Goal: Task Accomplishment & Management: Manage account settings

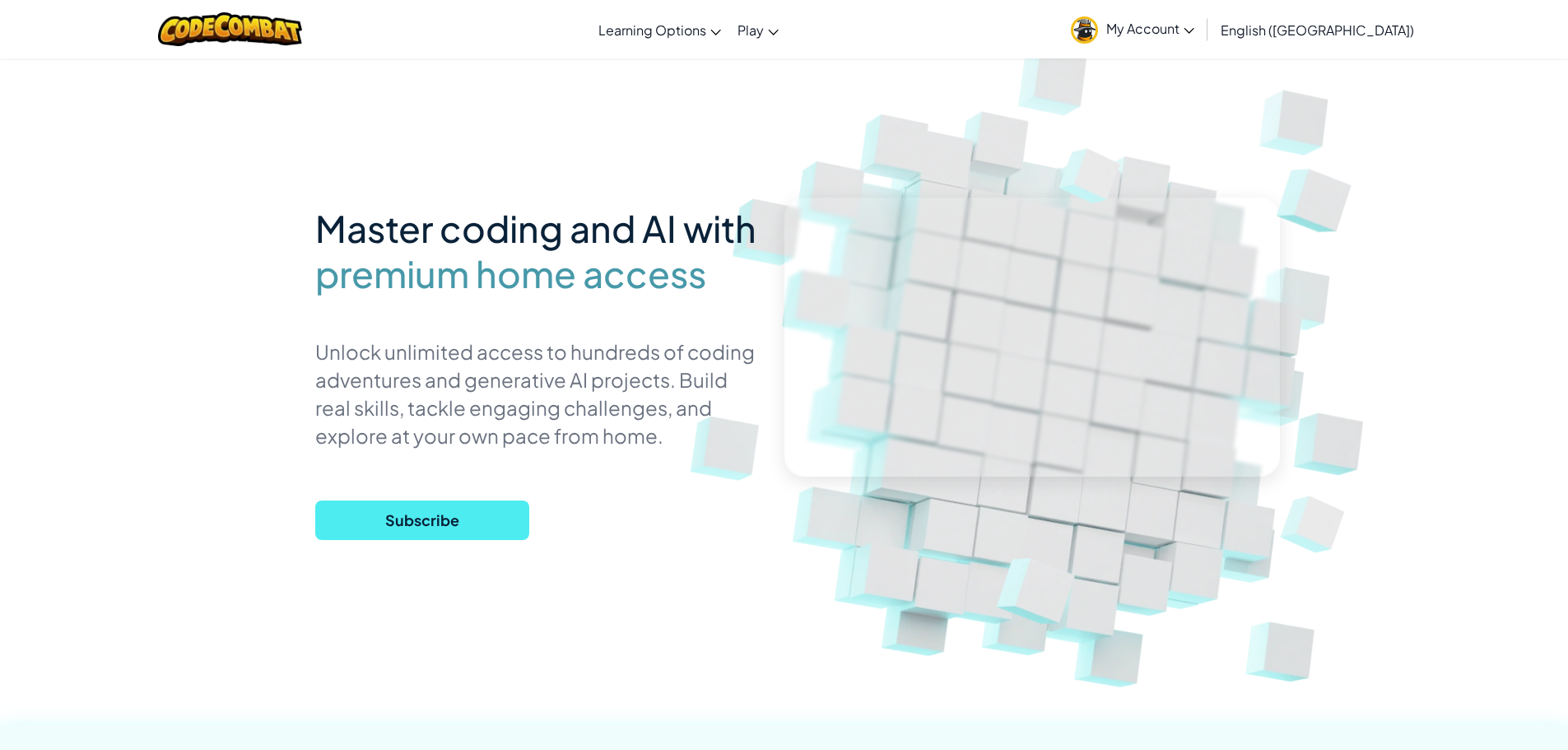
click at [1194, 35] on span "My Account" at bounding box center [1150, 28] width 88 height 17
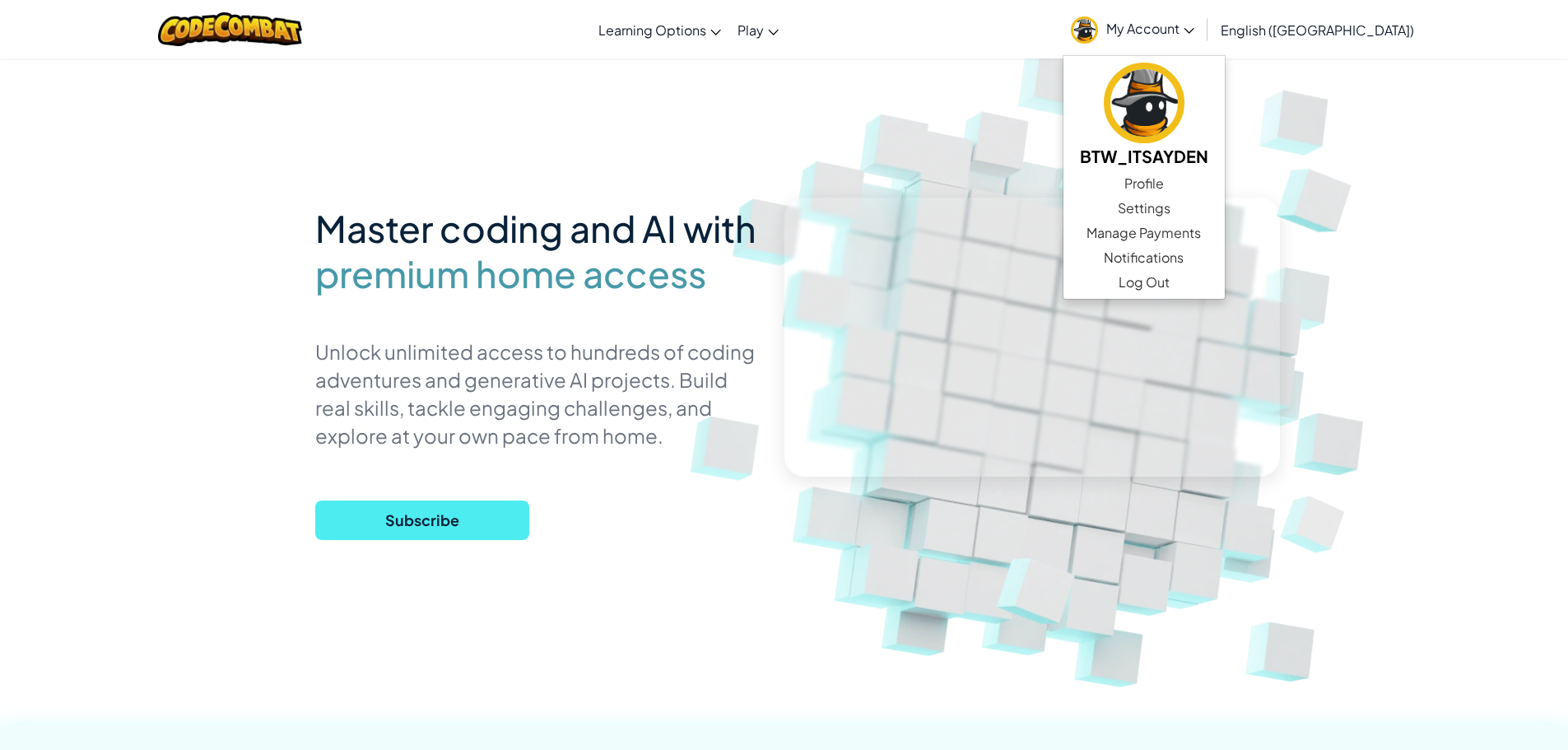
click at [1202, 39] on link "My Account" at bounding box center [1132, 29] width 140 height 52
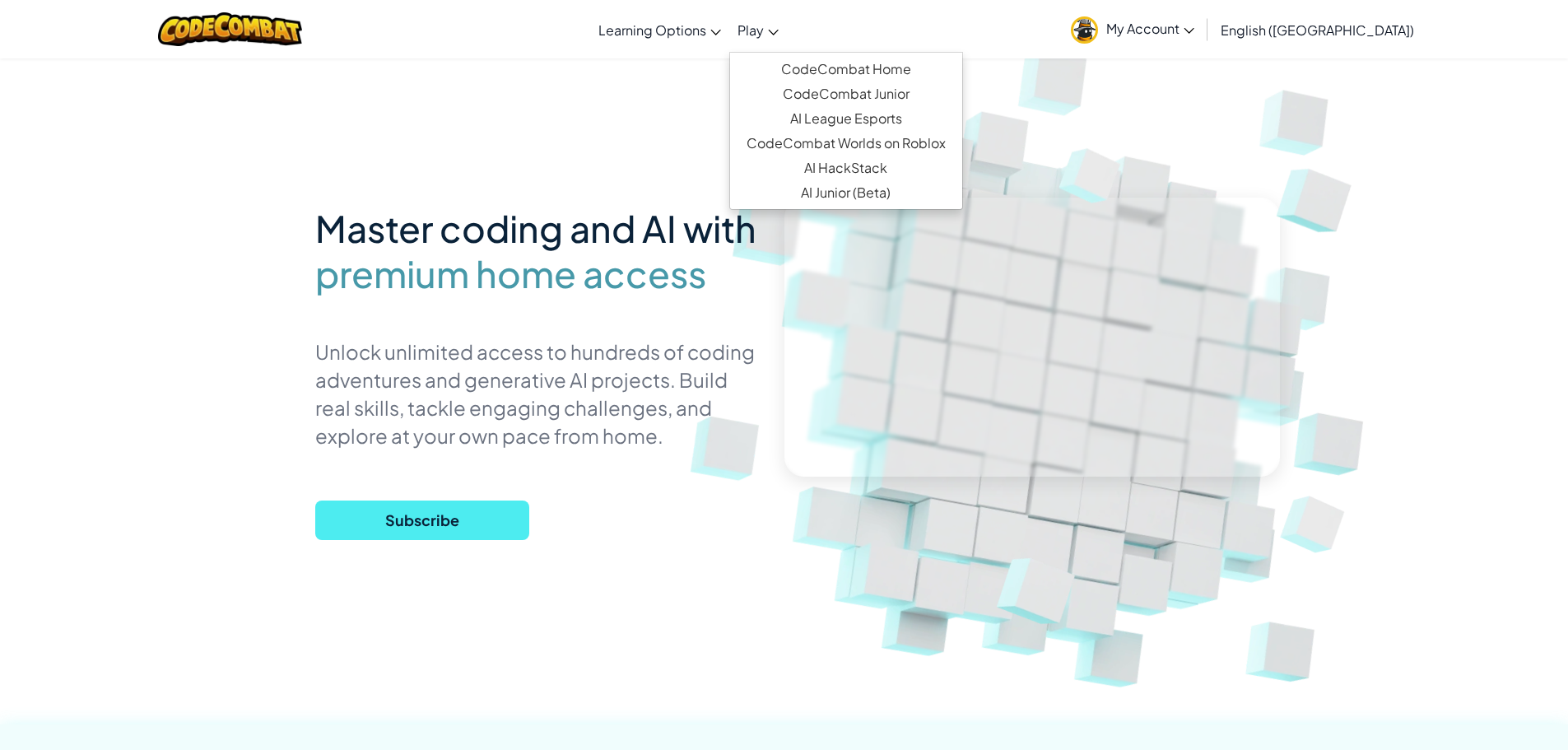
click at [786, 42] on link "Play" at bounding box center [758, 30] width 58 height 45
click at [962, 75] on link "CodeCombat Home" at bounding box center [846, 69] width 232 height 25
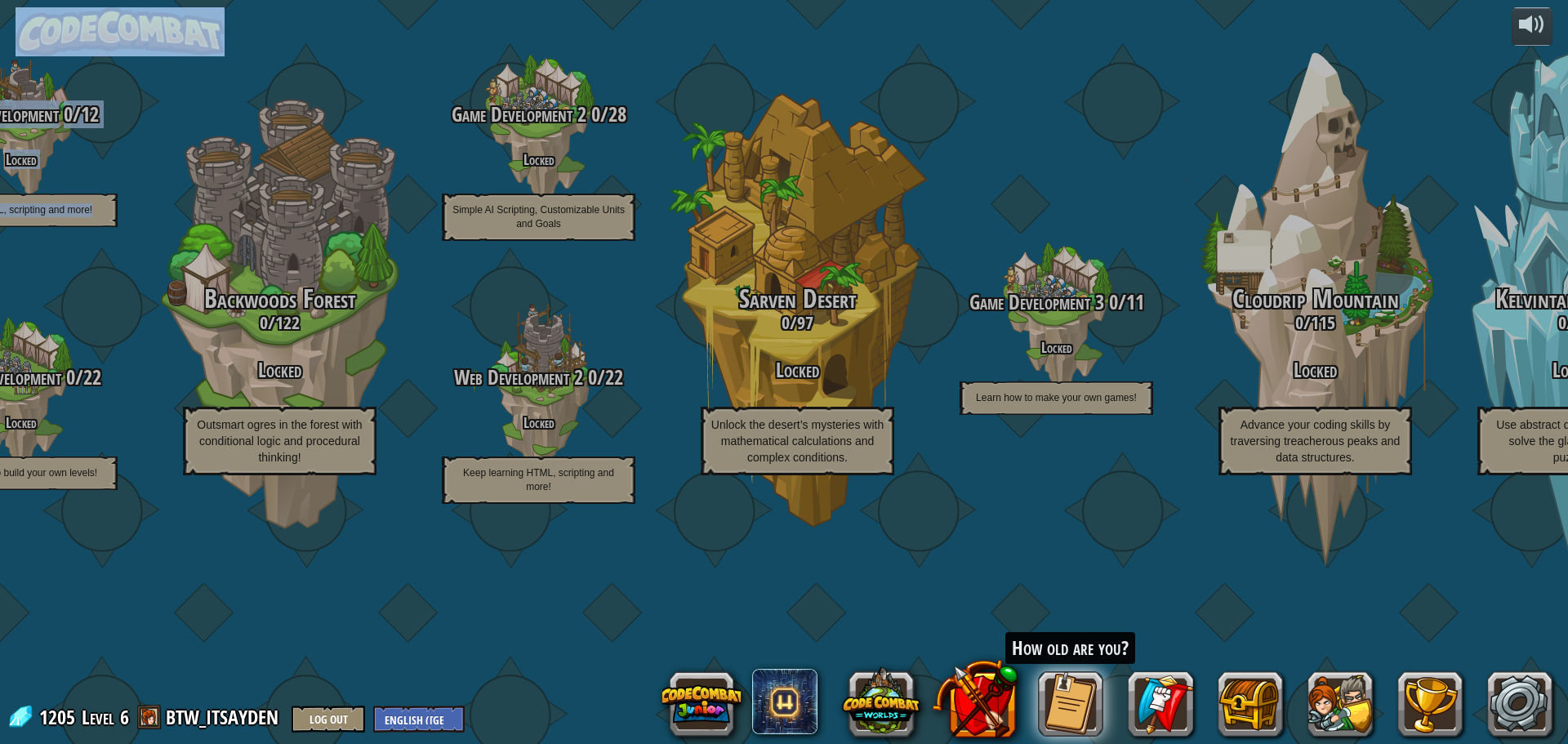
drag, startPoint x: 161, startPoint y: 59, endPoint x: 168, endPoint y: 29, distance: 30.8
click at [161, 56] on div "powered by CodeCombat Junior 0 / 172 Play Ages [DEMOGRAPHIC_DATA] Blocks or sim…" at bounding box center [784, 372] width 1568 height 744
click at [170, 34] on img at bounding box center [120, 32] width 209 height 49
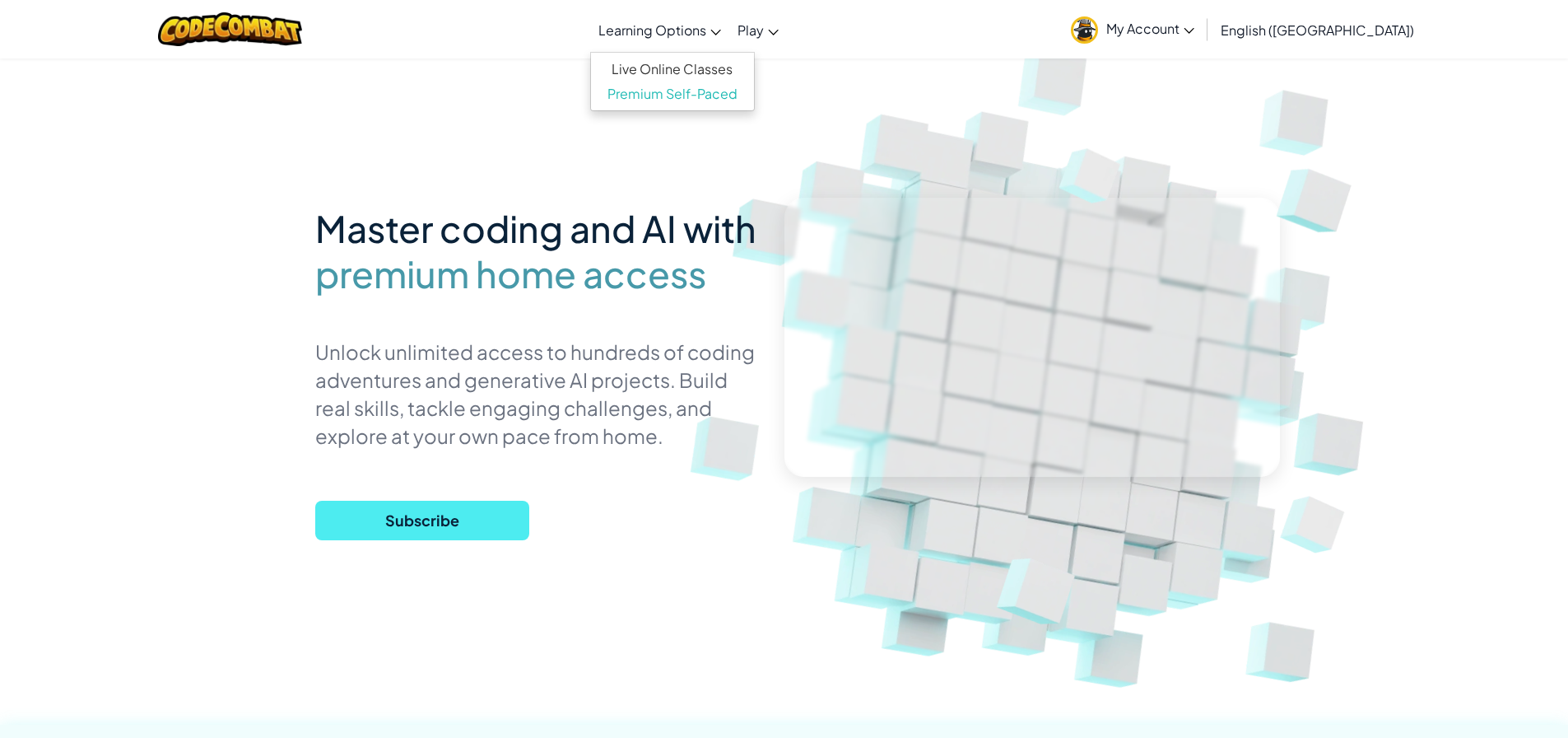
click at [729, 41] on link "Learning Options" at bounding box center [659, 30] width 139 height 45
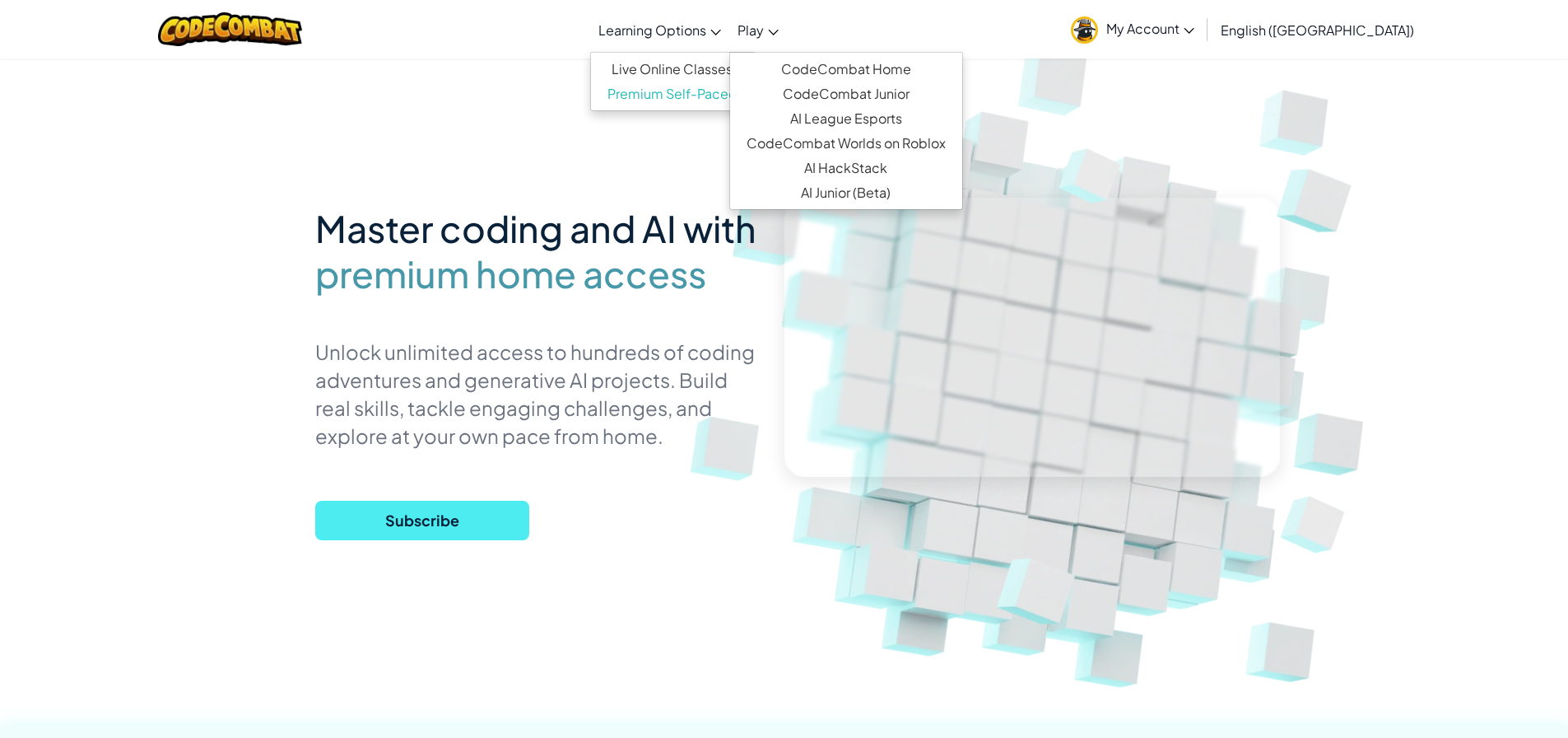
click at [786, 42] on link "Play" at bounding box center [758, 30] width 58 height 45
click at [1194, 30] on span "My Account" at bounding box center [1150, 28] width 88 height 17
click at [1194, 31] on span "My Account" at bounding box center [1150, 28] width 88 height 17
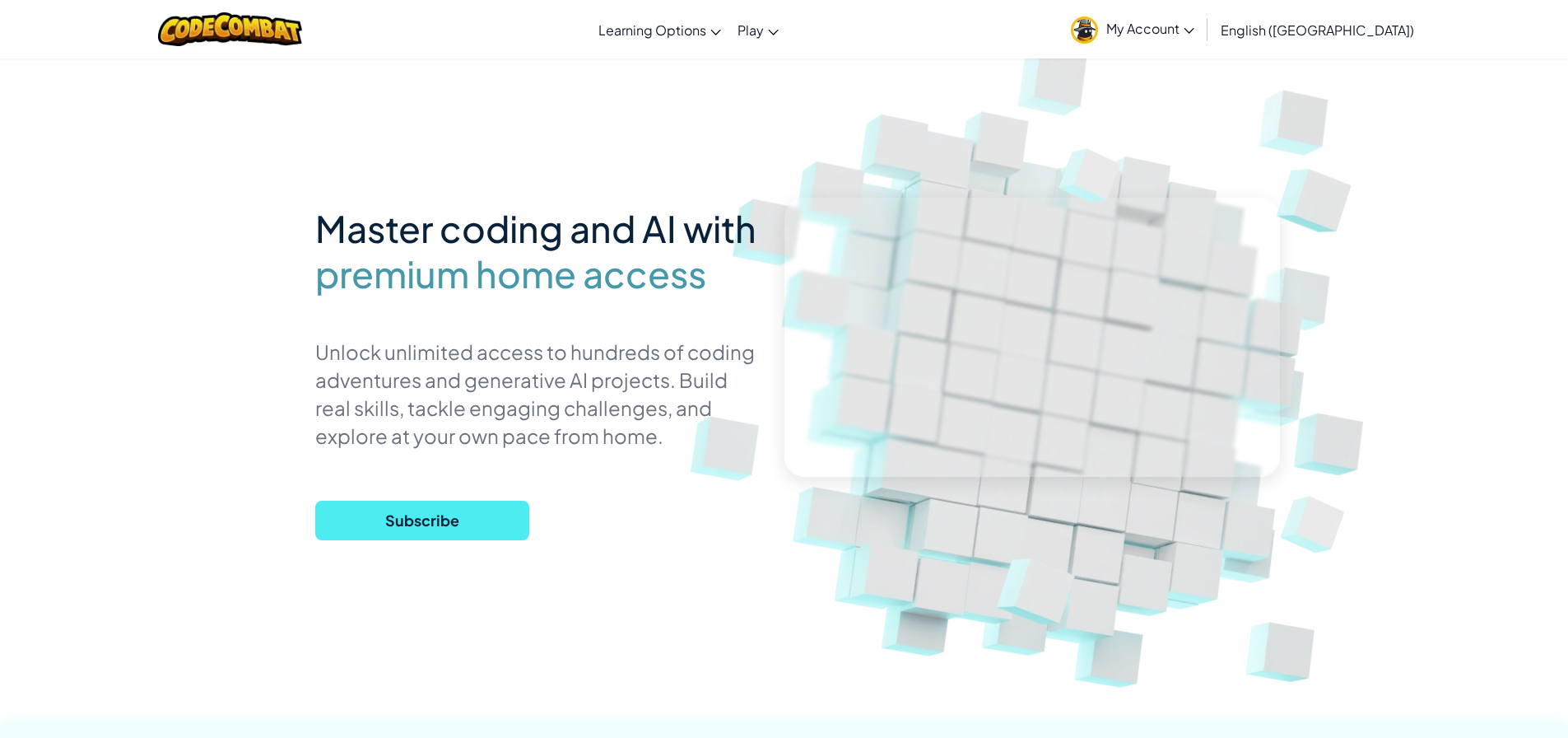
click at [1194, 31] on span "My Account" at bounding box center [1150, 28] width 88 height 17
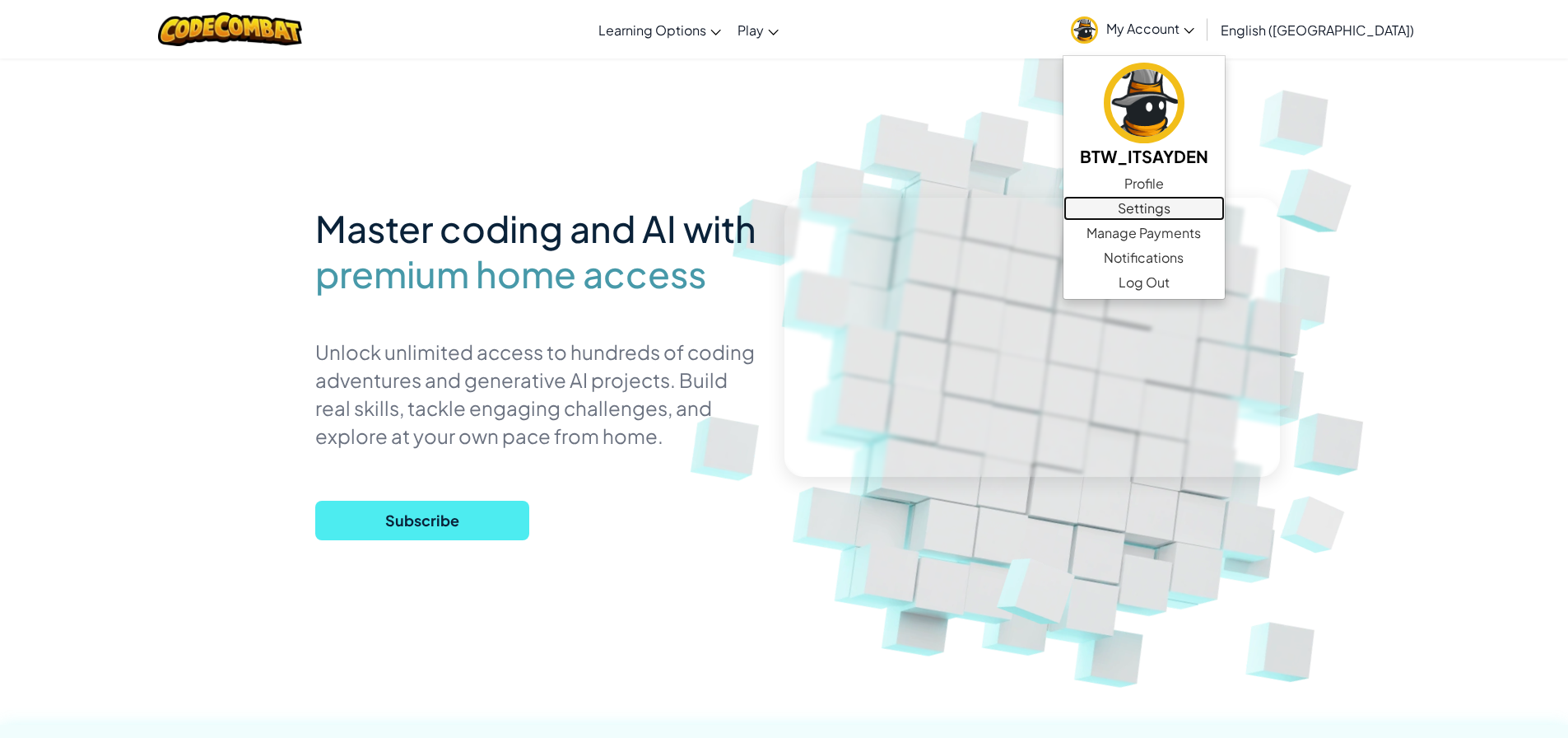
click at [1225, 203] on link "Settings" at bounding box center [1144, 208] width 161 height 25
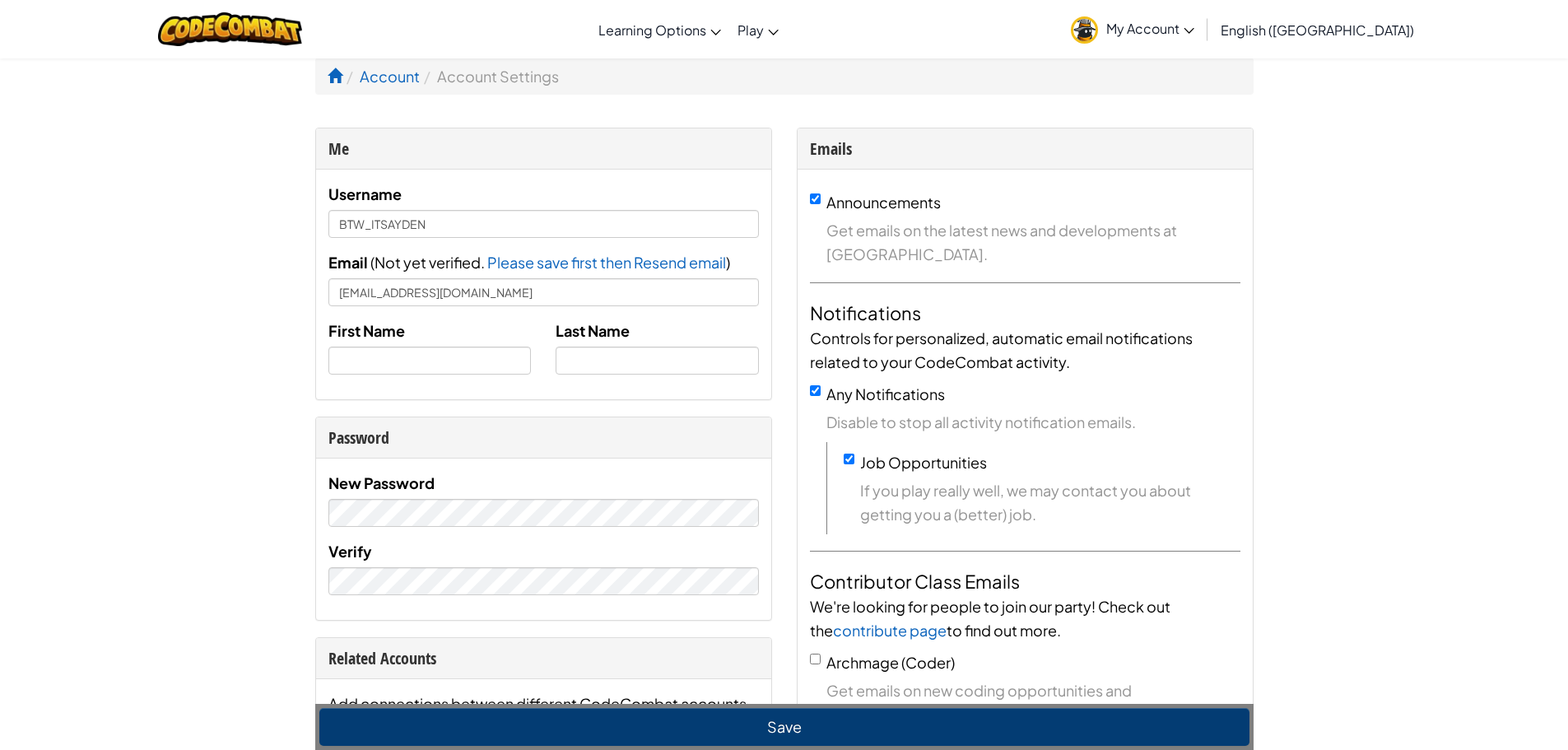
click at [1194, 34] on span "My Account" at bounding box center [1150, 28] width 88 height 17
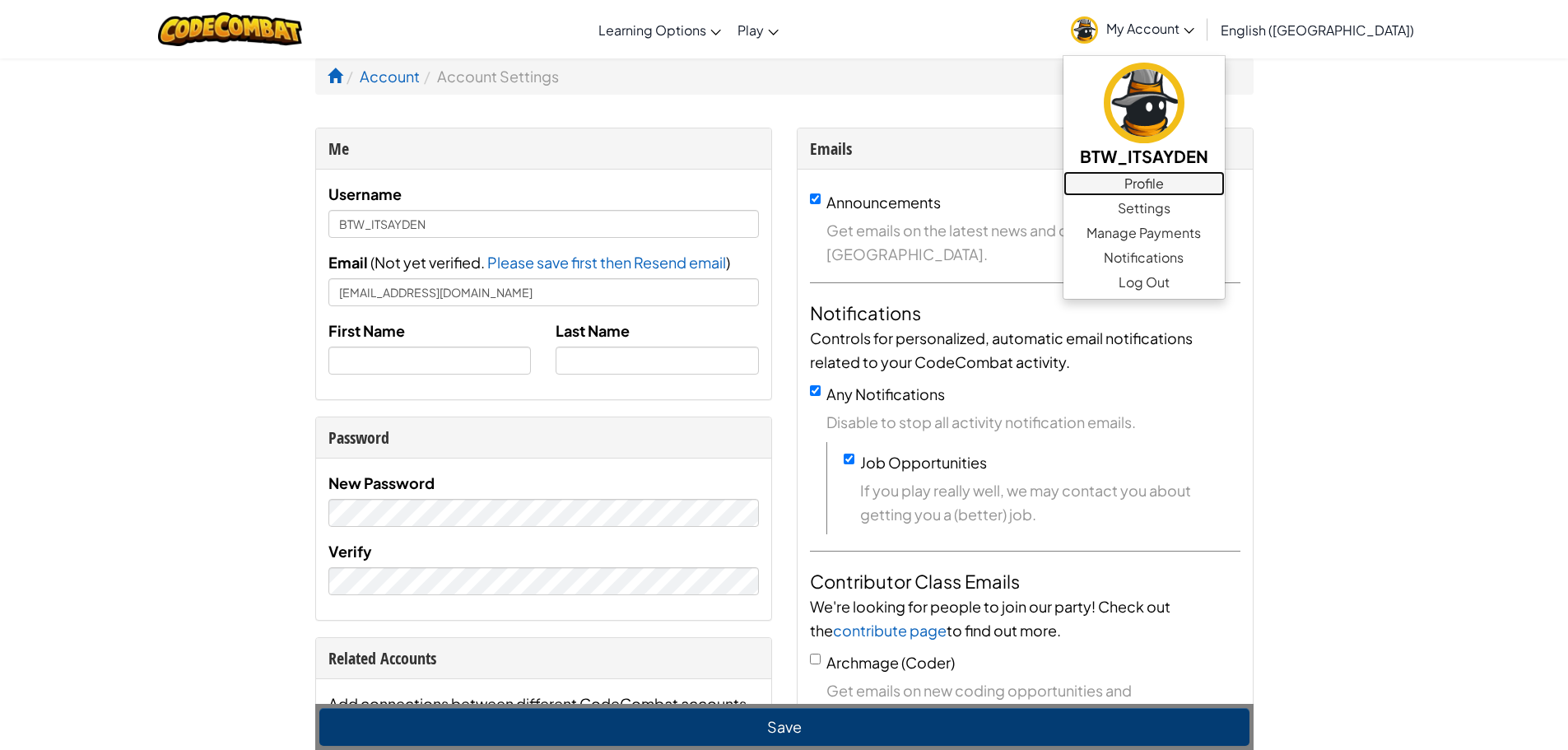
click at [1225, 184] on link "Profile" at bounding box center [1144, 184] width 161 height 25
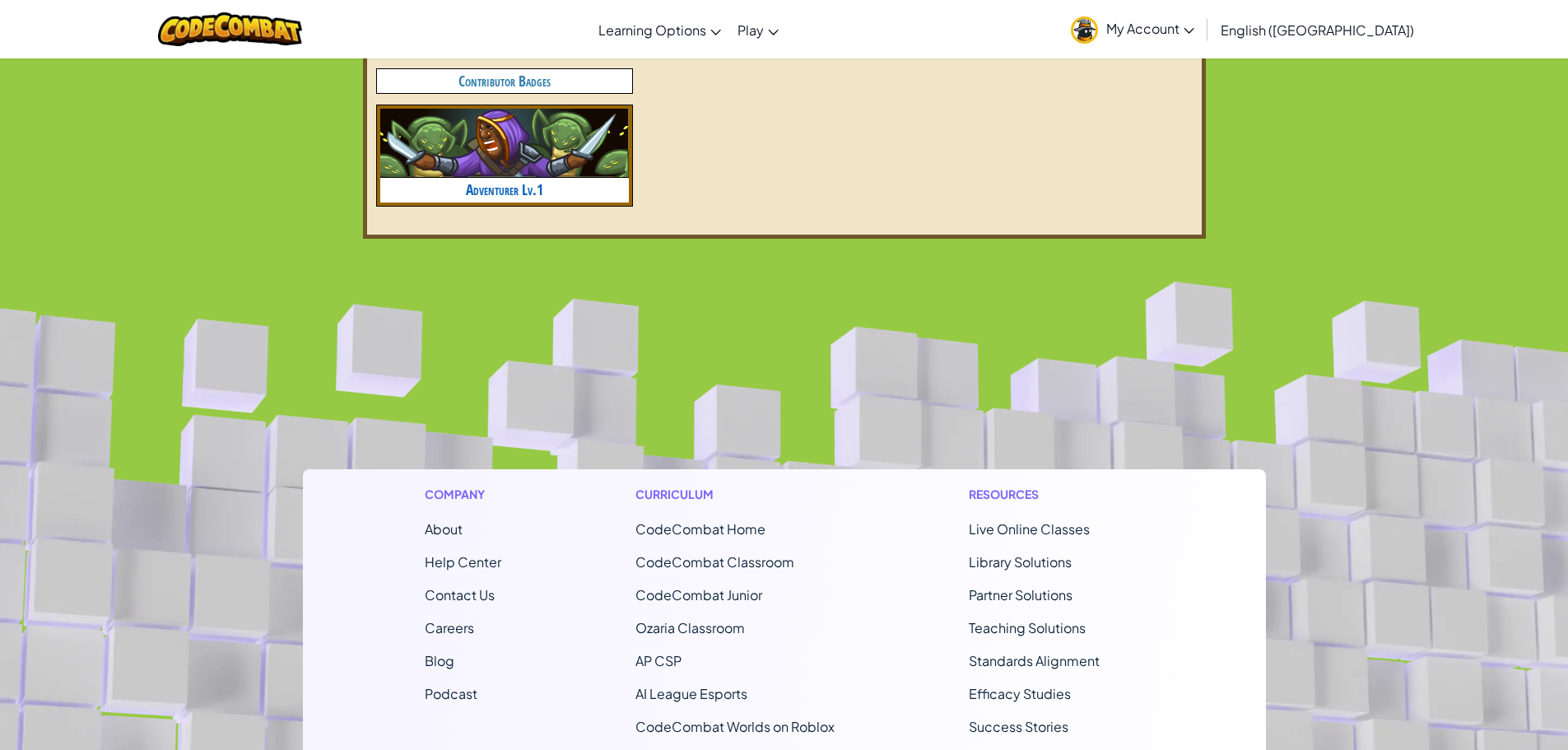
scroll to position [1235, 0]
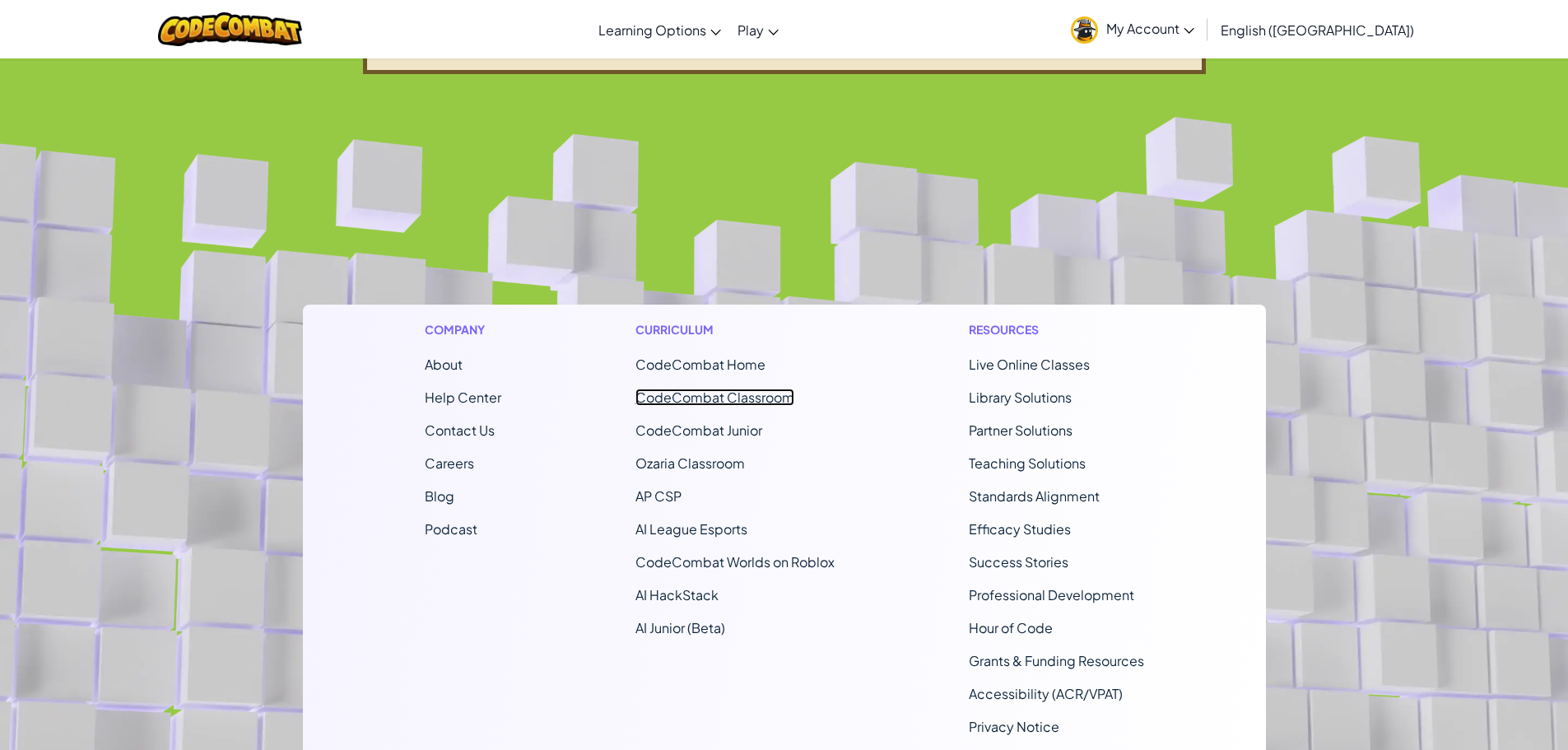
click at [754, 401] on link "CodeCombat Classroom" at bounding box center [715, 397] width 159 height 17
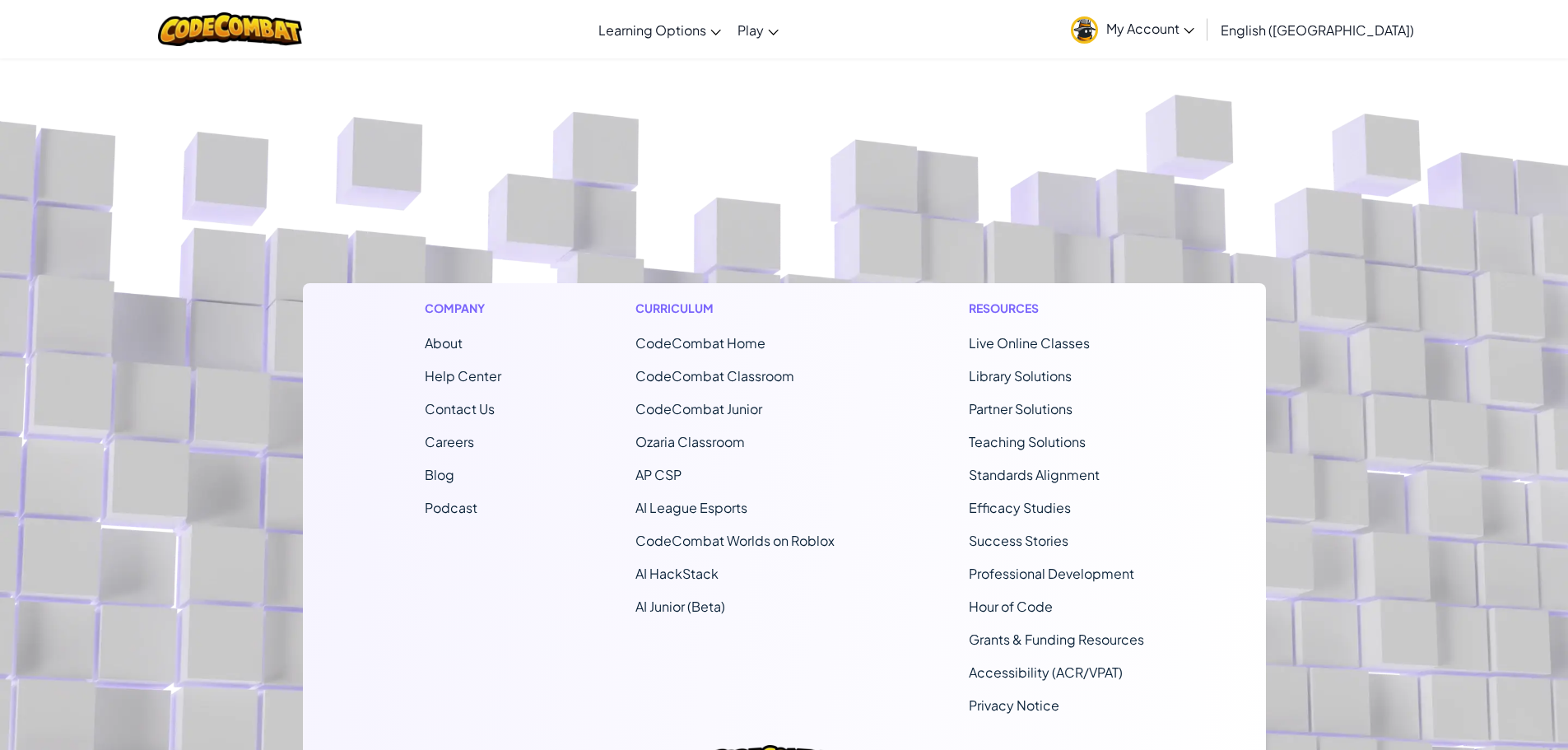
scroll to position [424, 0]
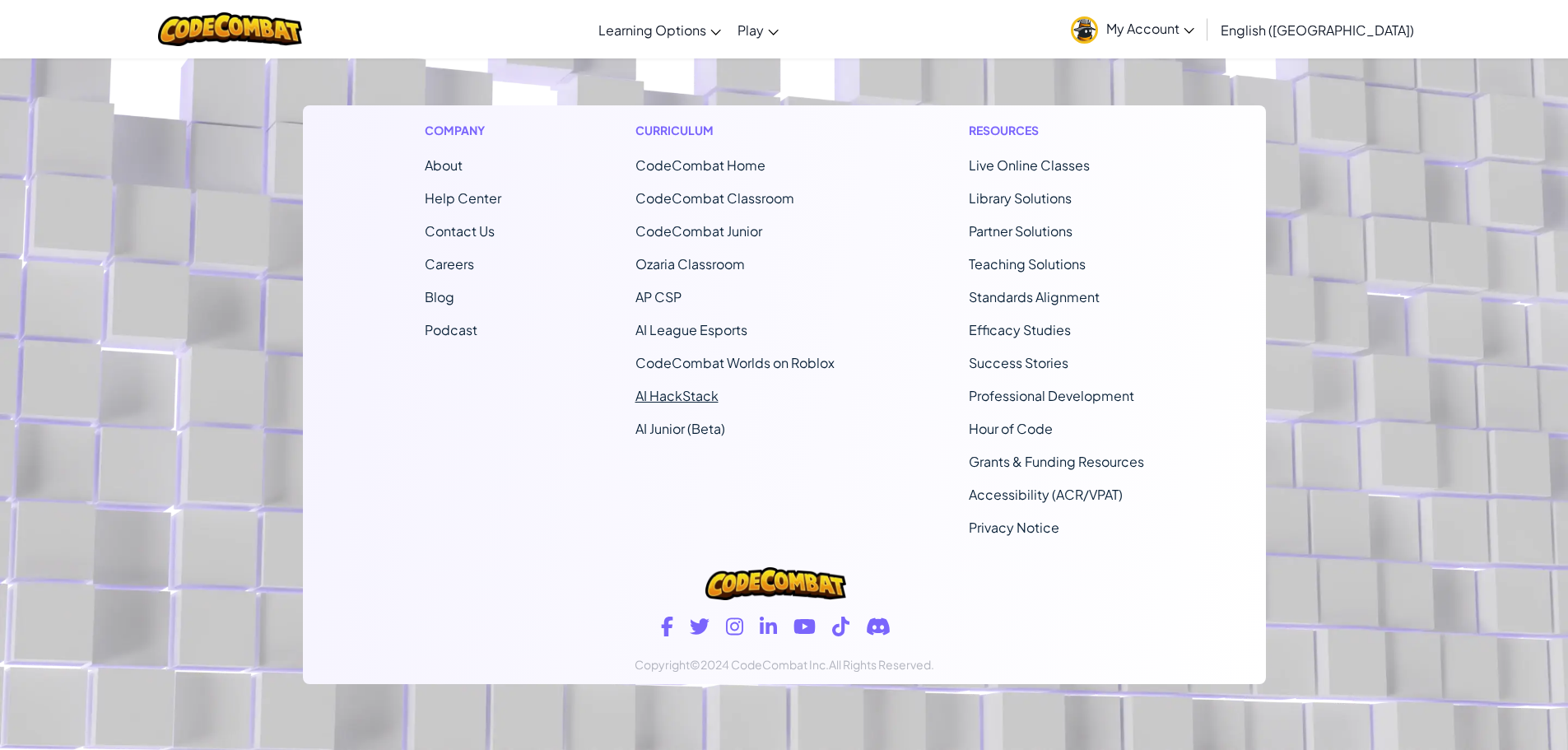
click at [677, 404] on li "AI HackStack" at bounding box center [734, 396] width 199 height 20
click at [681, 403] on link "AI HackStack" at bounding box center [676, 395] width 84 height 17
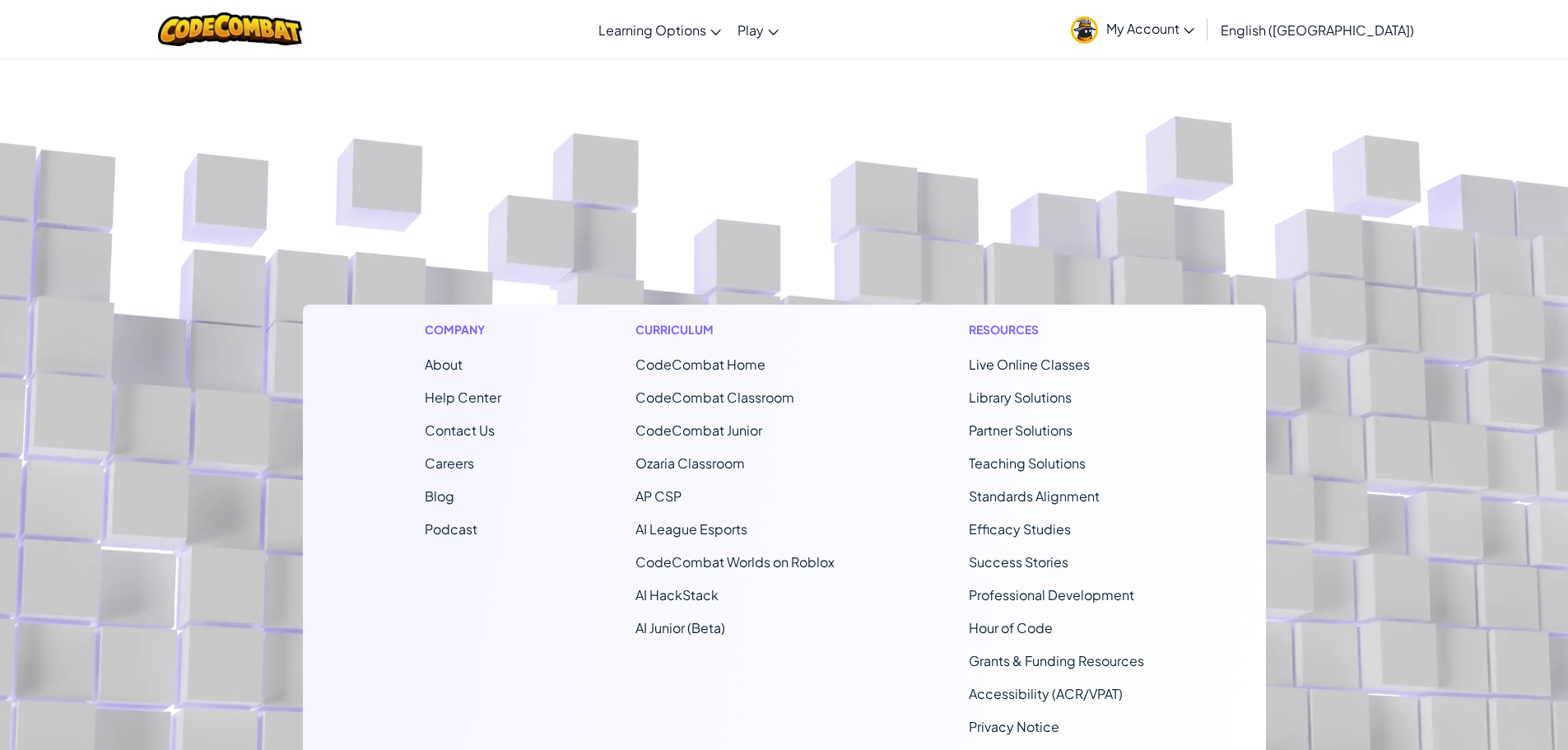
click at [683, 403] on link "CodeCombat Classroom" at bounding box center [715, 397] width 159 height 17
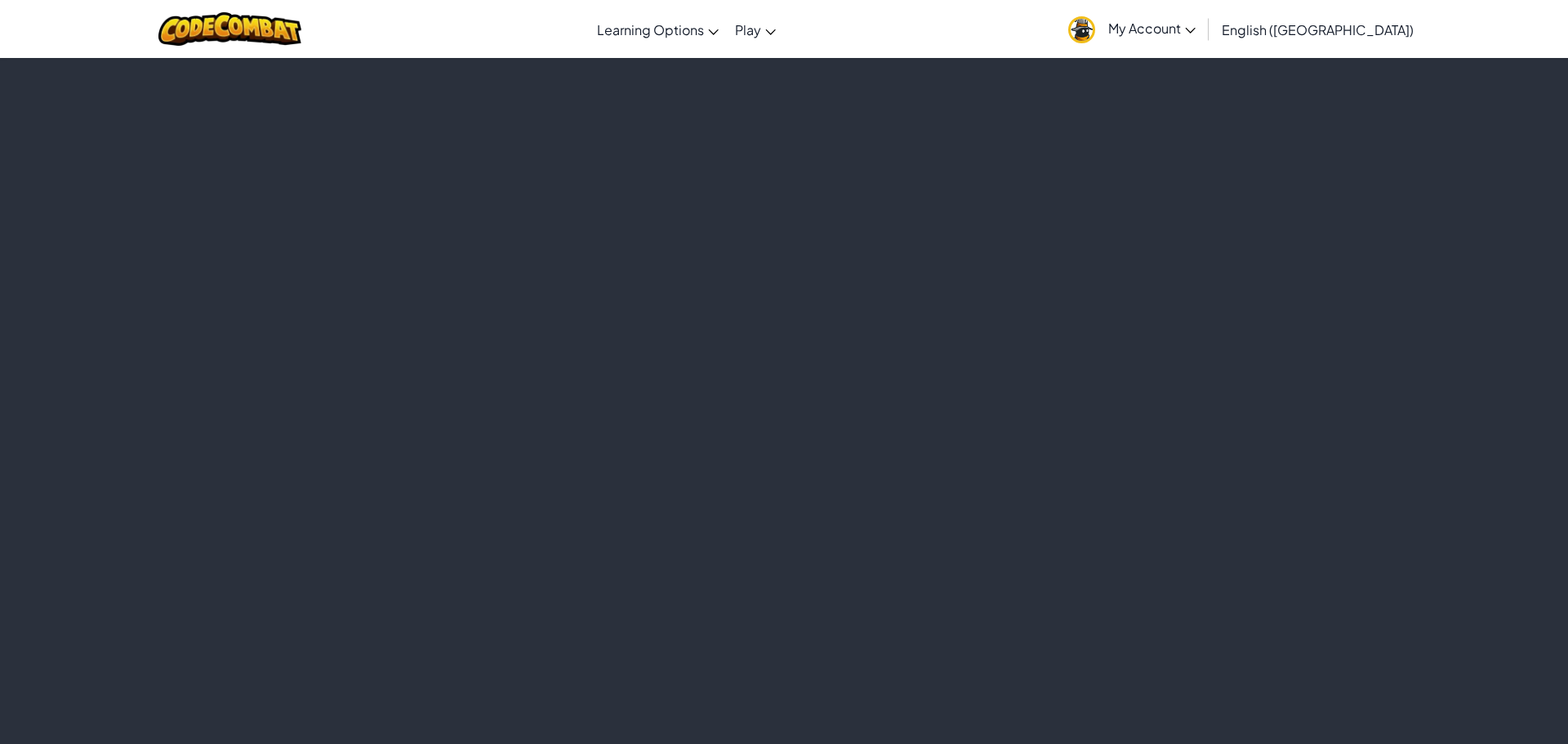
click at [1195, 34] on span "My Account" at bounding box center [1151, 28] width 87 height 17
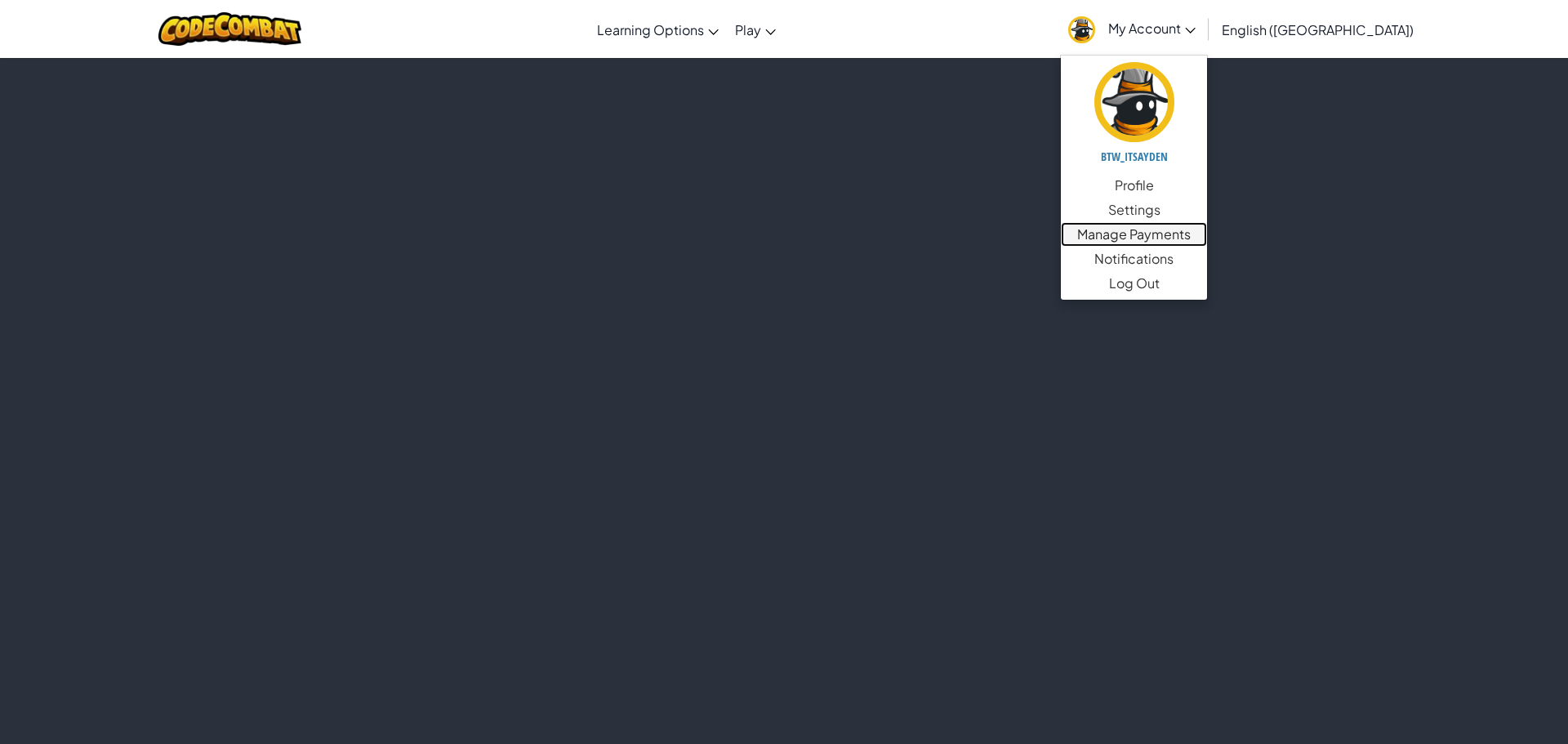
click at [1207, 237] on link "Manage Payments" at bounding box center [1134, 235] width 146 height 25
